Goal: Check status: Check status

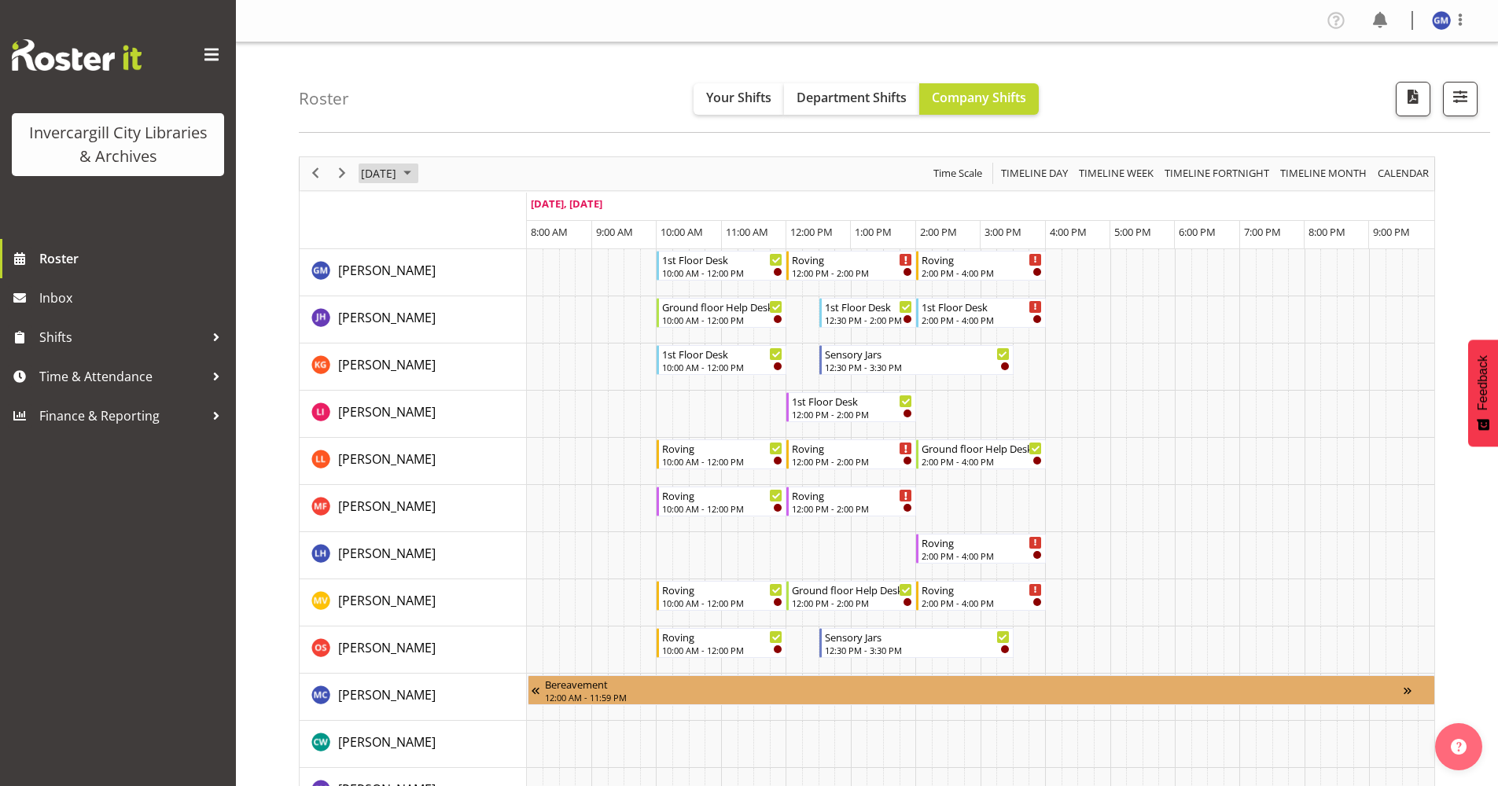
click at [398, 171] on span "[DATE]" at bounding box center [378, 174] width 39 height 20
click at [517, 267] on span "4" at bounding box center [529, 268] width 24 height 24
click at [429, 297] on span "7" at bounding box center [428, 294] width 24 height 24
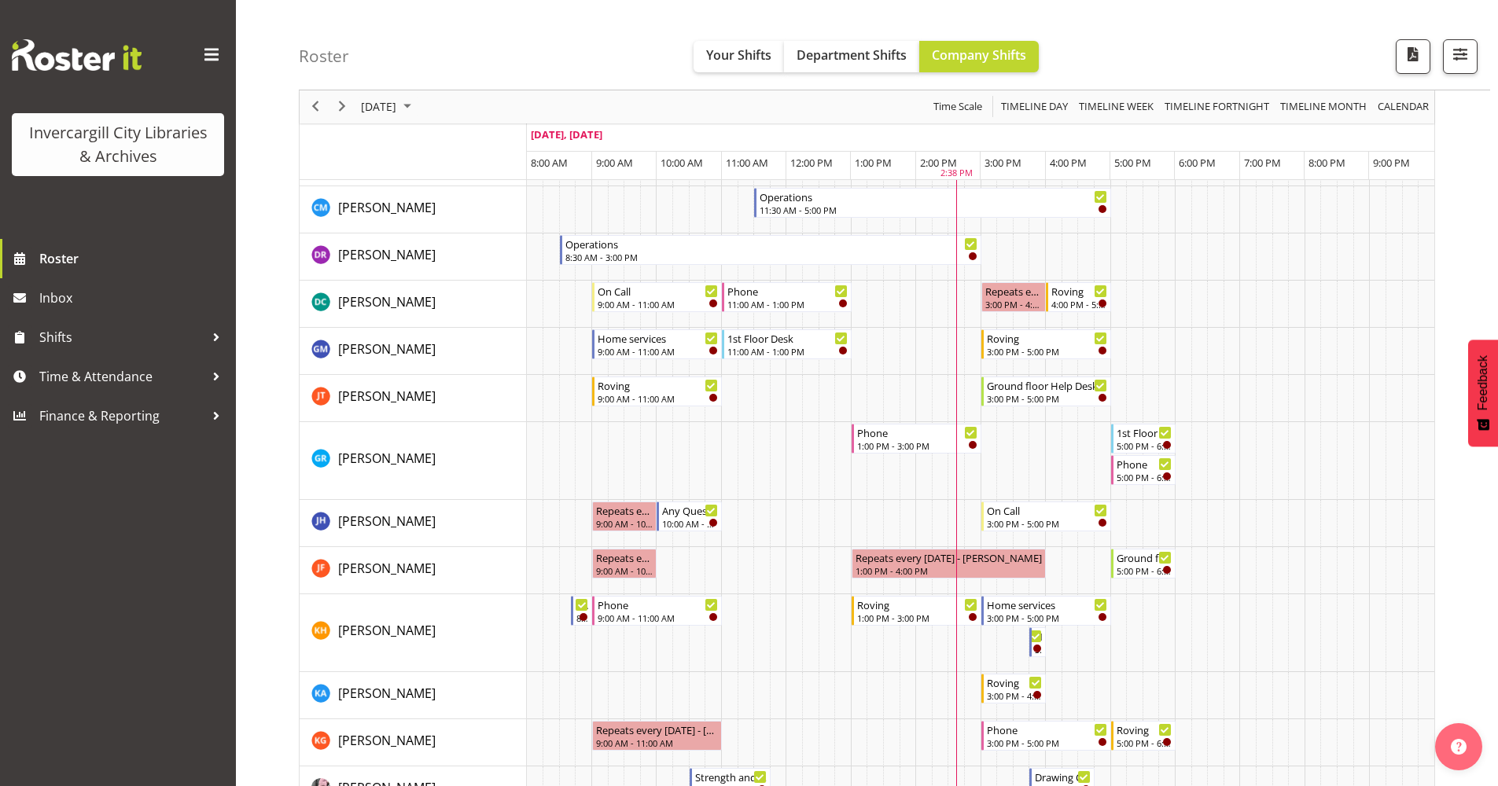
scroll to position [79, 0]
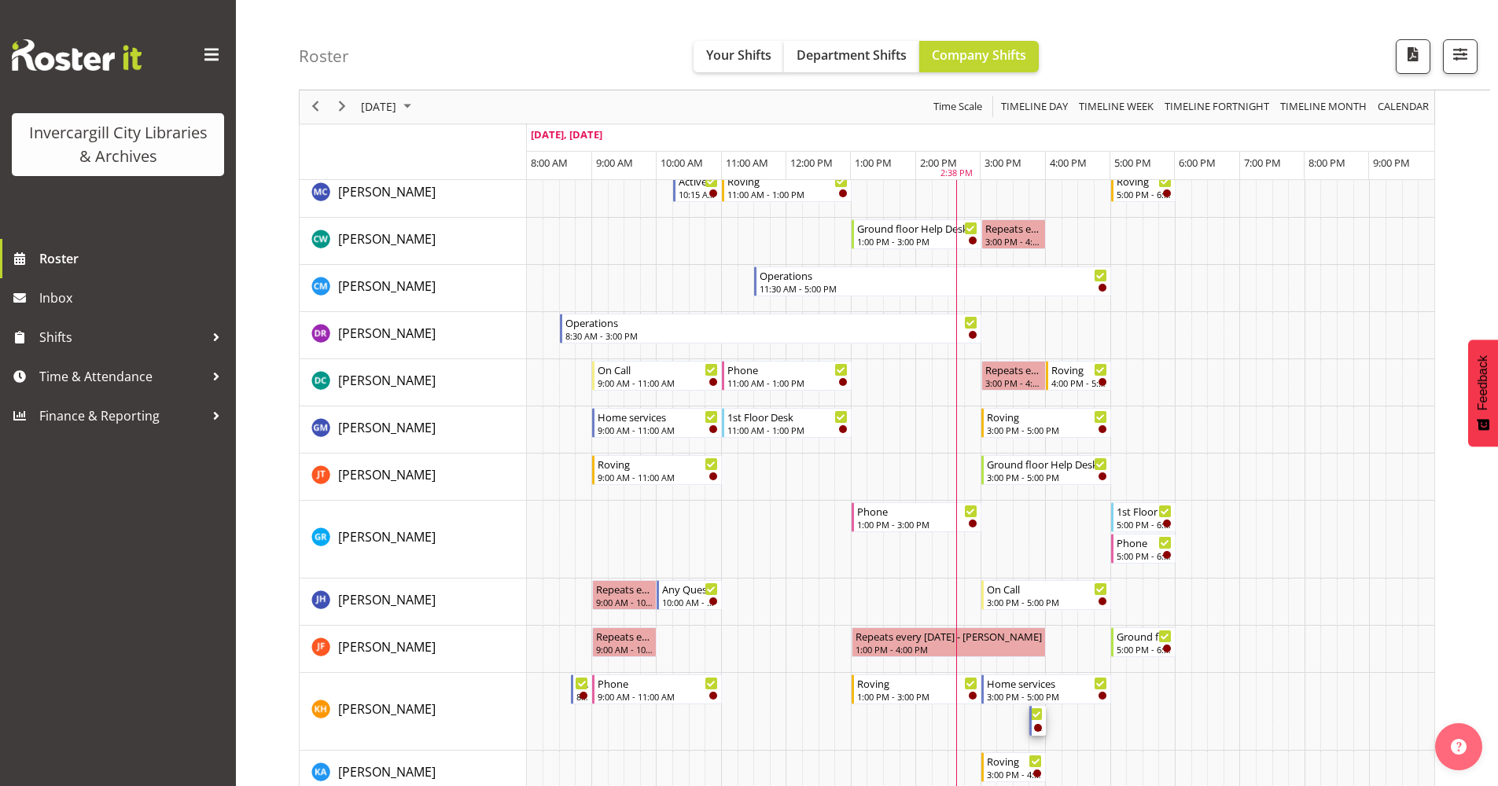
click at [1035, 726] on div "Timeline Day of October 7, 2025" at bounding box center [1038, 728] width 8 height 8
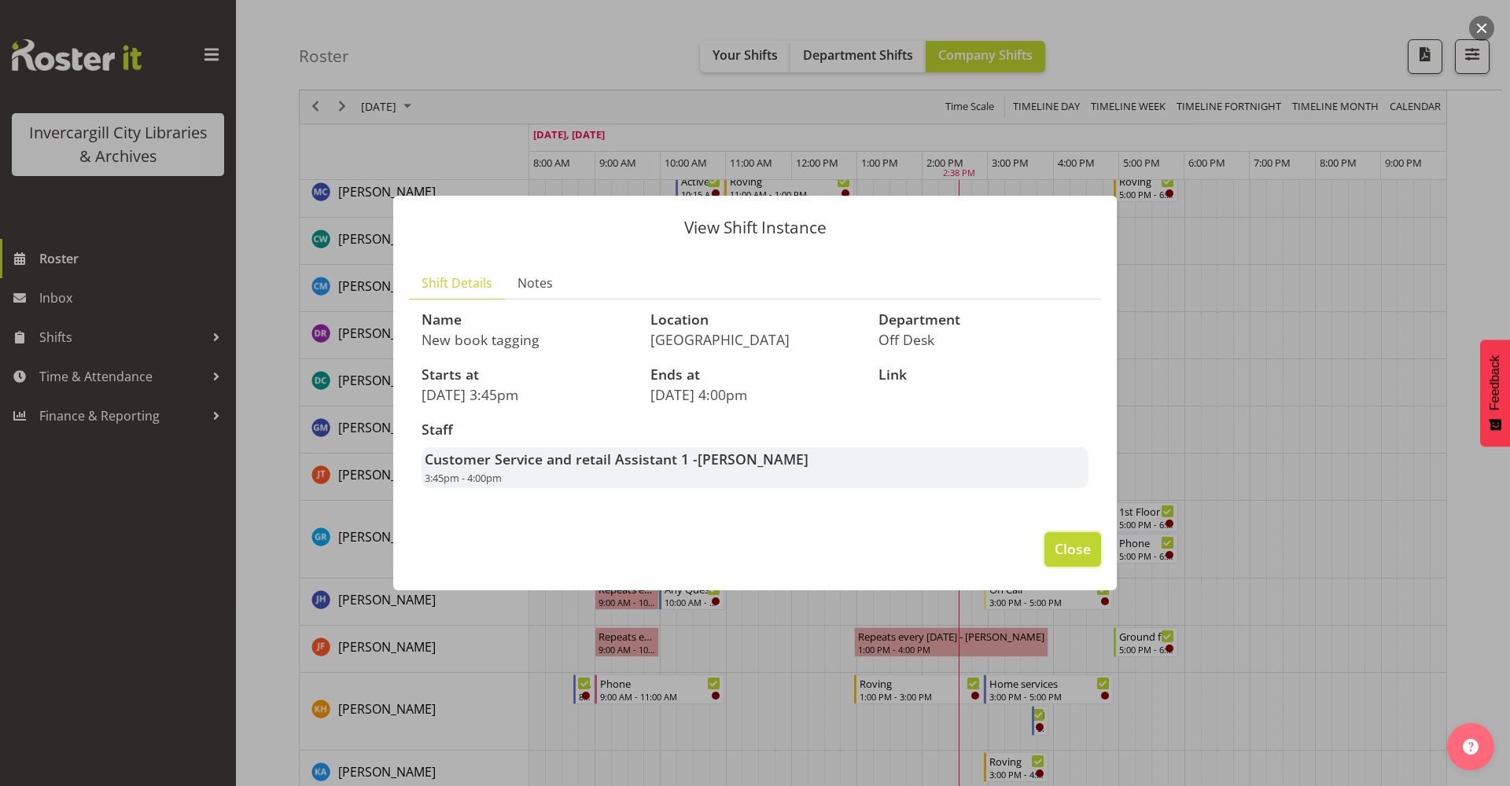
click at [1075, 561] on button "Close" at bounding box center [1072, 549] width 57 height 35
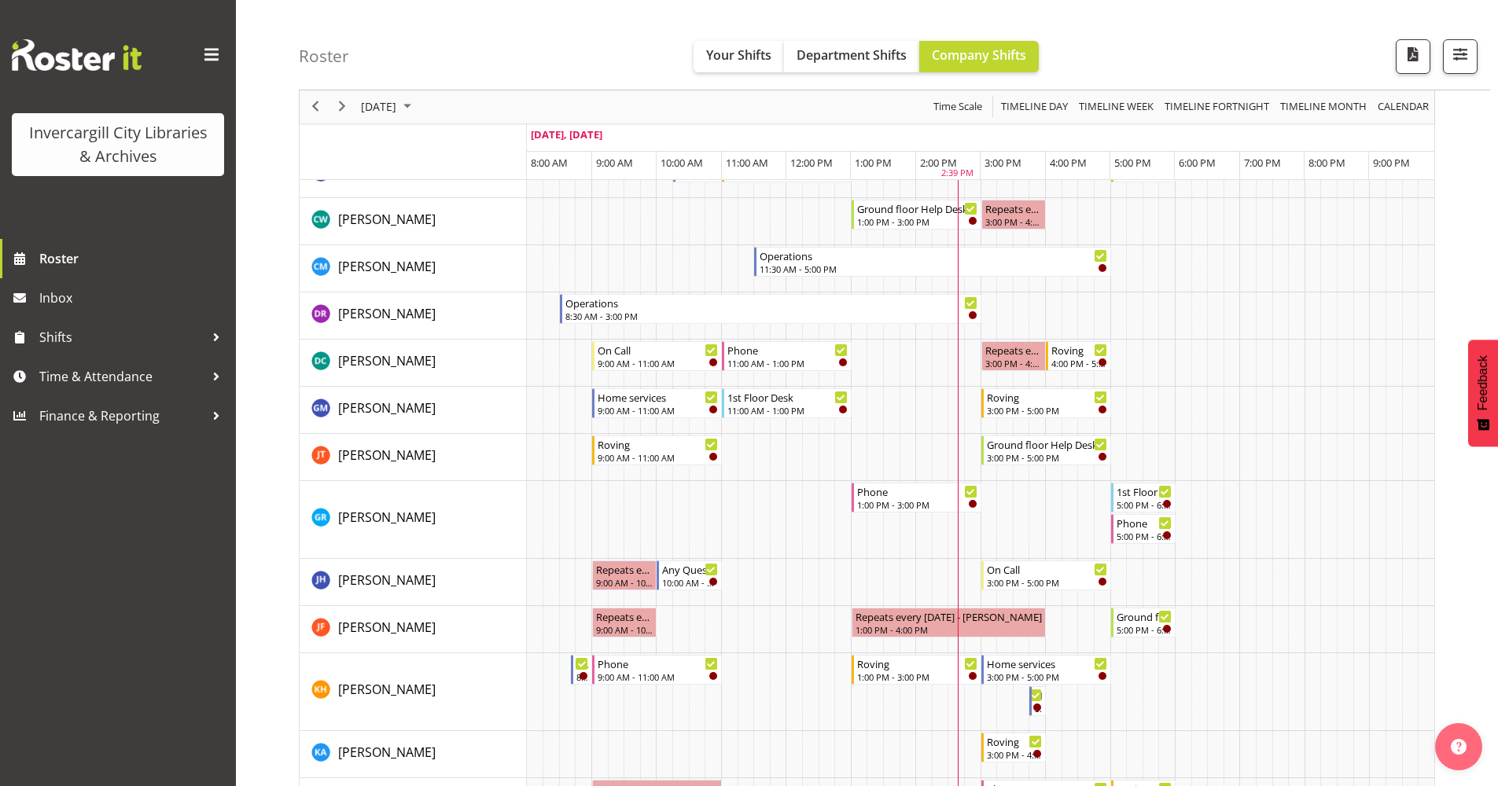
scroll to position [0, 0]
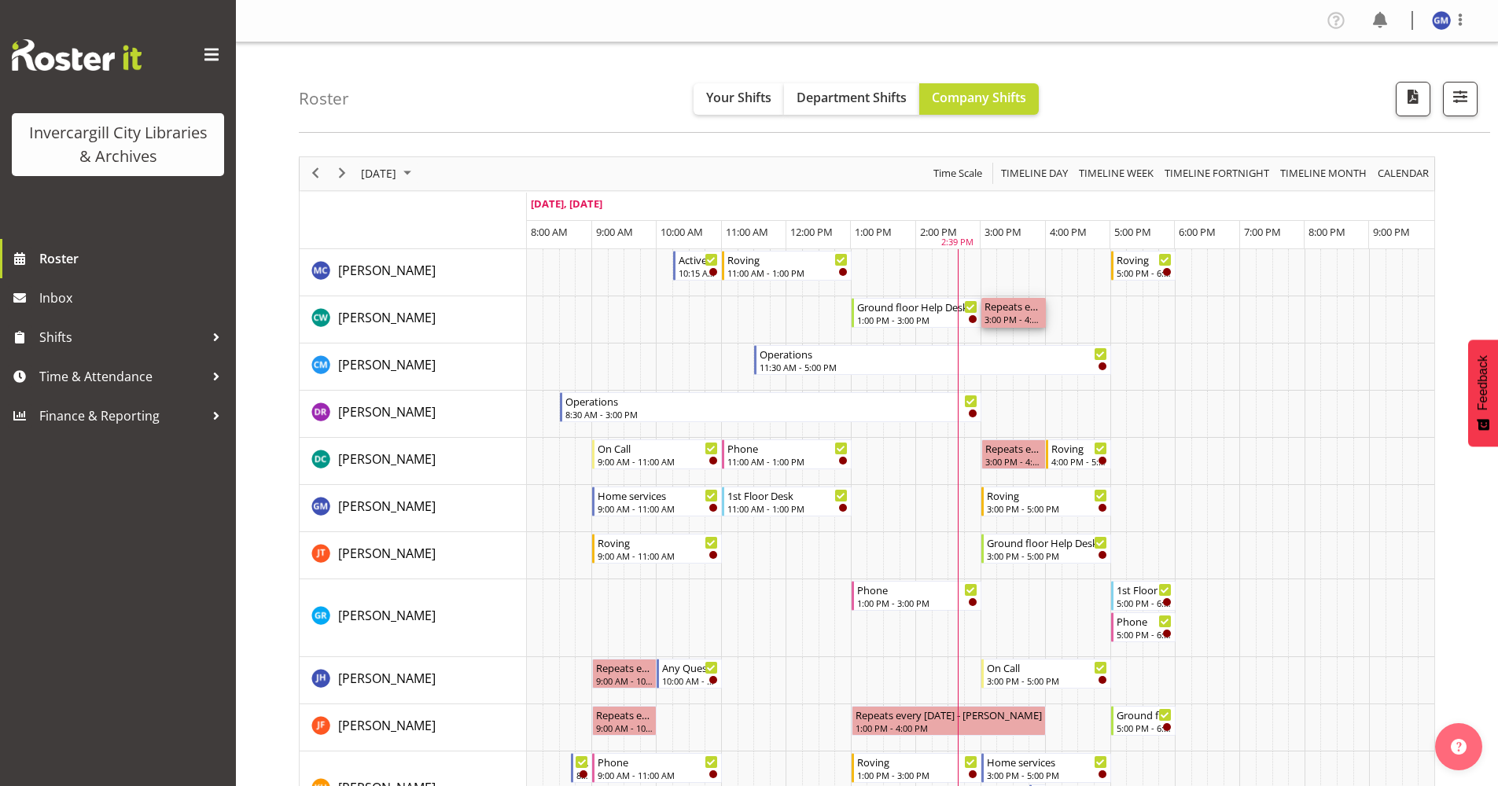
click at [998, 326] on div "Repeats every [DATE] - [PERSON_NAME] 3:00 PM - 4:00 PM" at bounding box center [1013, 313] width 58 height 30
click at [988, 463] on div "3:00 PM - 4:00 PM" at bounding box center [1013, 460] width 58 height 13
click at [949, 463] on td "Timeline Day of October 7, 2025" at bounding box center [955, 461] width 17 height 47
click at [1024, 398] on td "Timeline Day of October 7, 2025" at bounding box center [1021, 414] width 17 height 47
